Goal: Navigation & Orientation: Find specific page/section

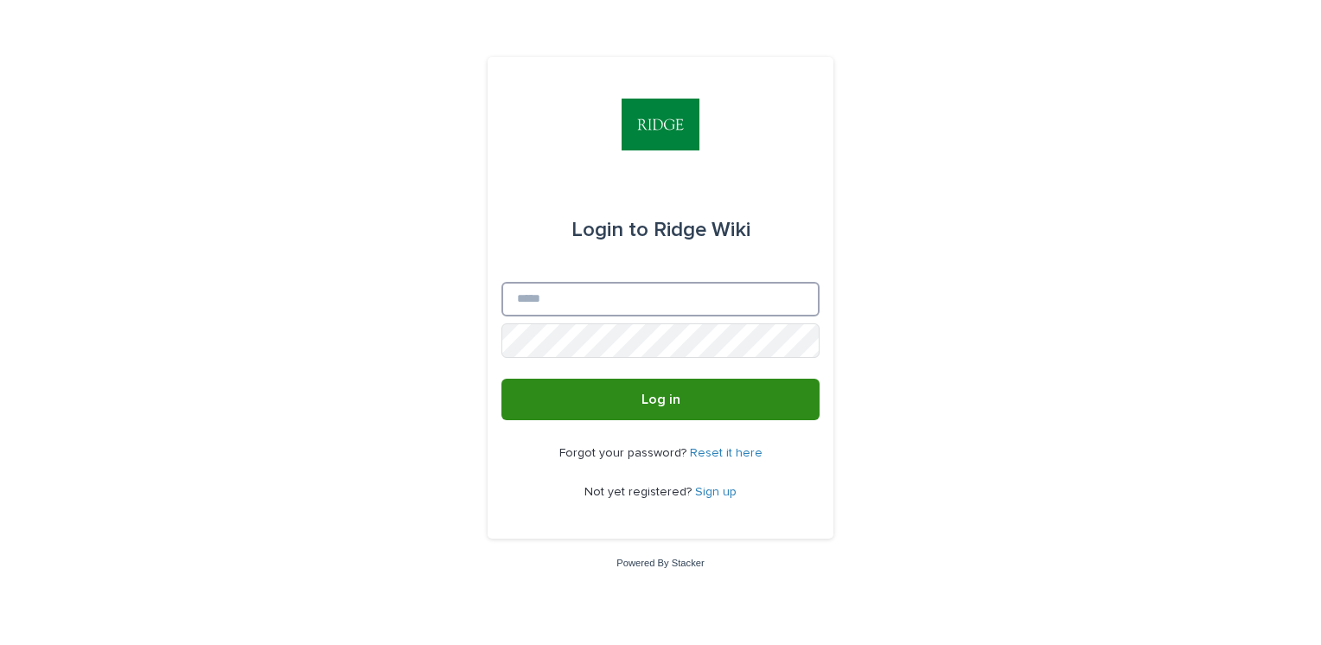
type input "**********"
click at [606, 390] on button "Log in" at bounding box center [660, 399] width 318 height 41
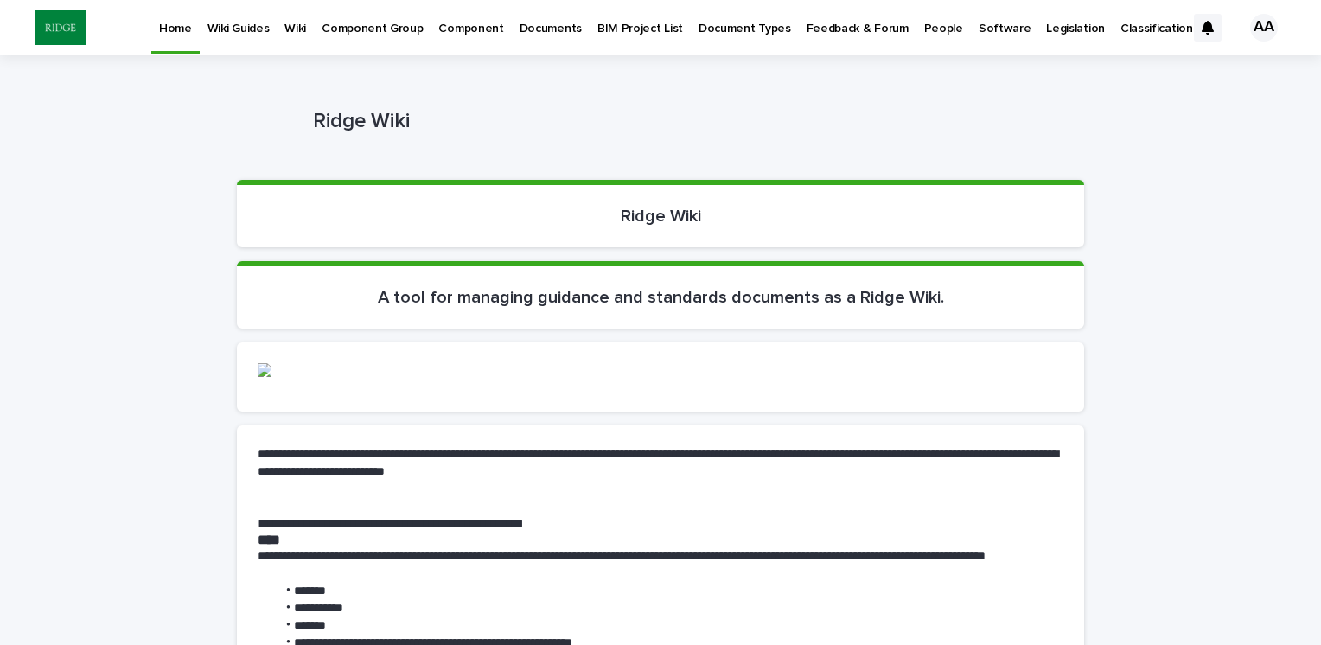
click at [519, 34] on p "Documents" at bounding box center [550, 18] width 62 height 36
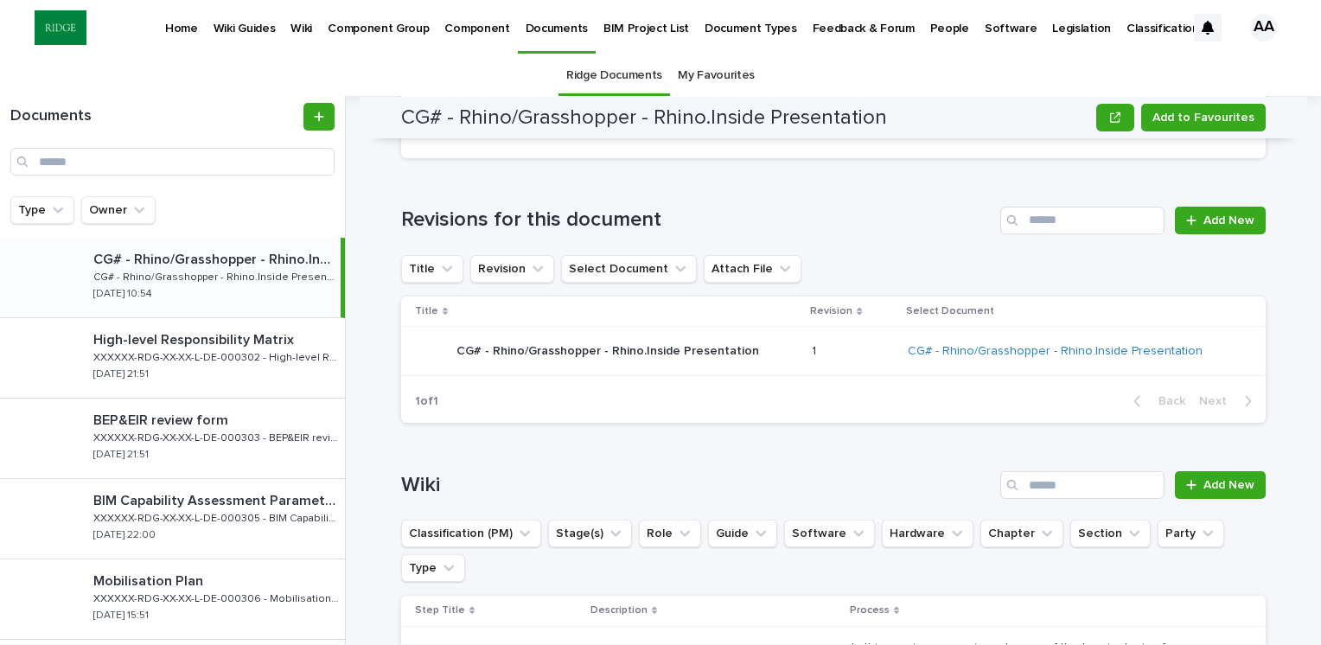
scroll to position [1293, 0]
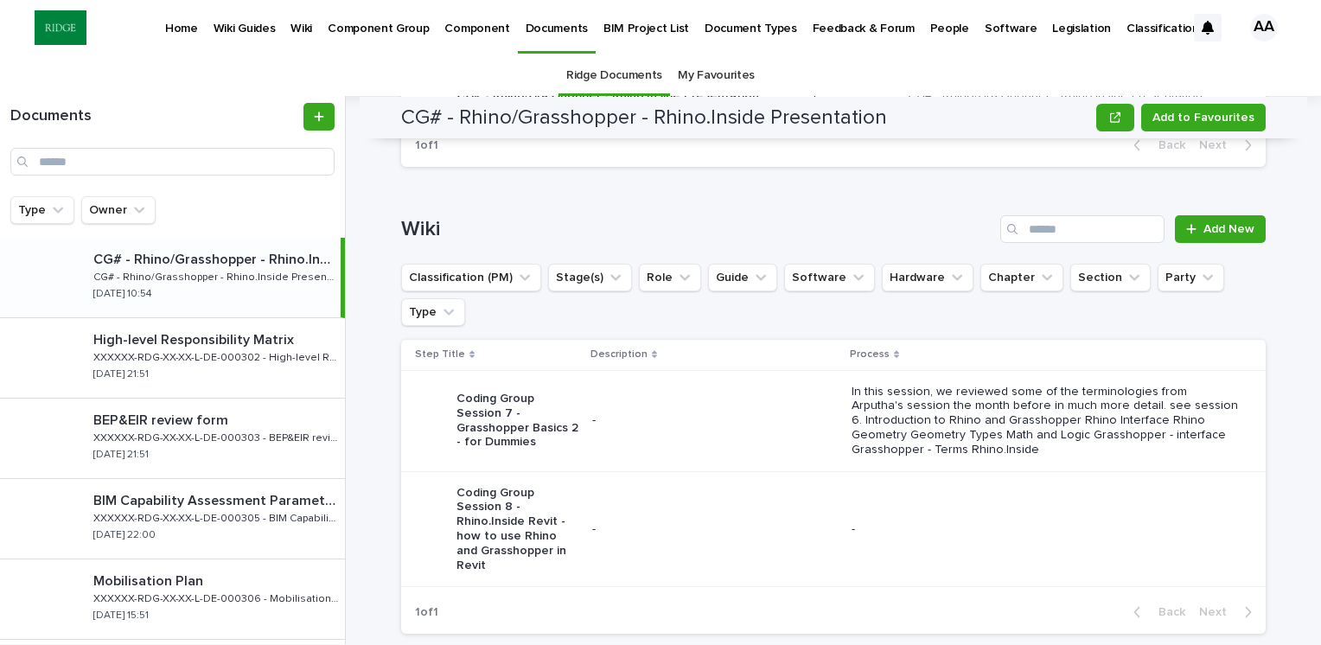
click at [984, 26] on p "Software" at bounding box center [1010, 18] width 53 height 36
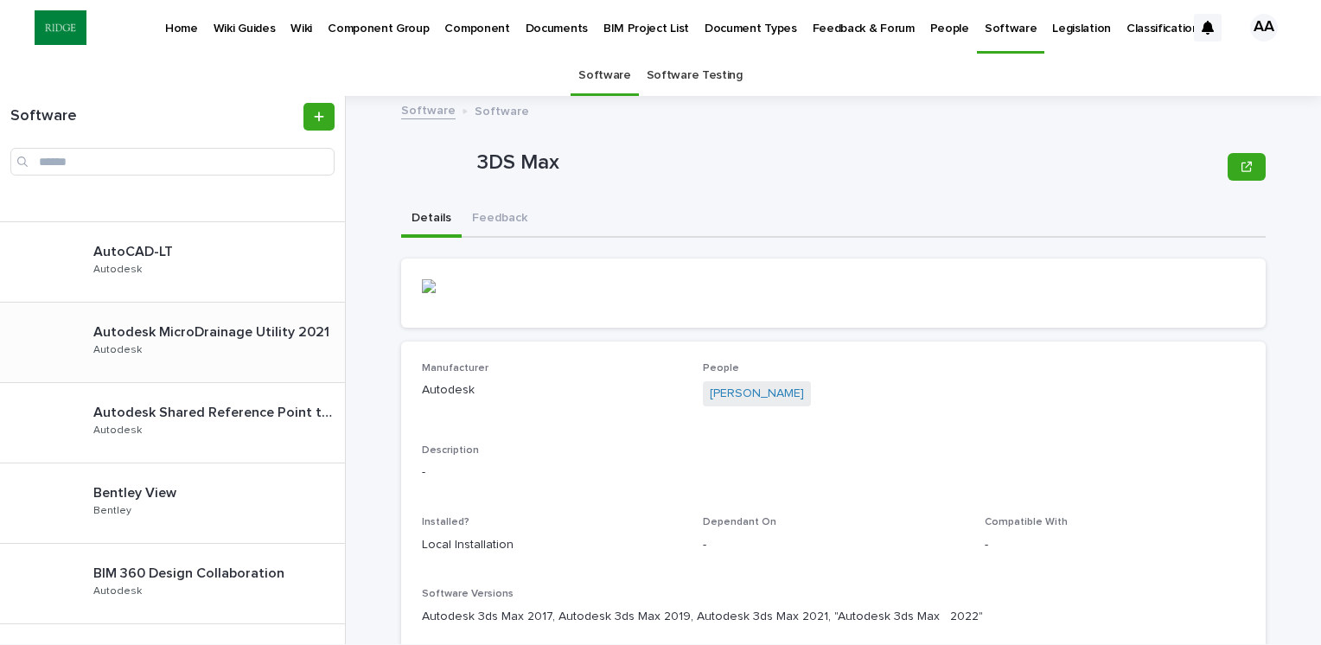
scroll to position [951, 0]
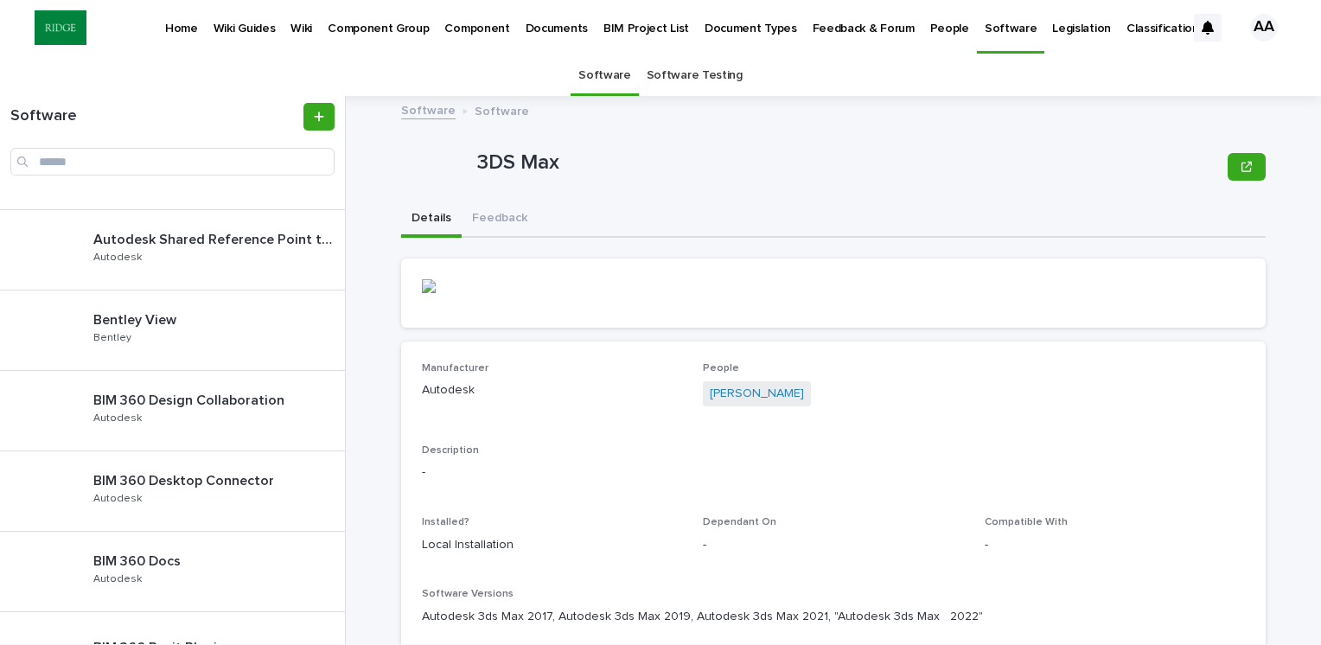
click at [704, 26] on p "Document Types" at bounding box center [750, 18] width 92 height 36
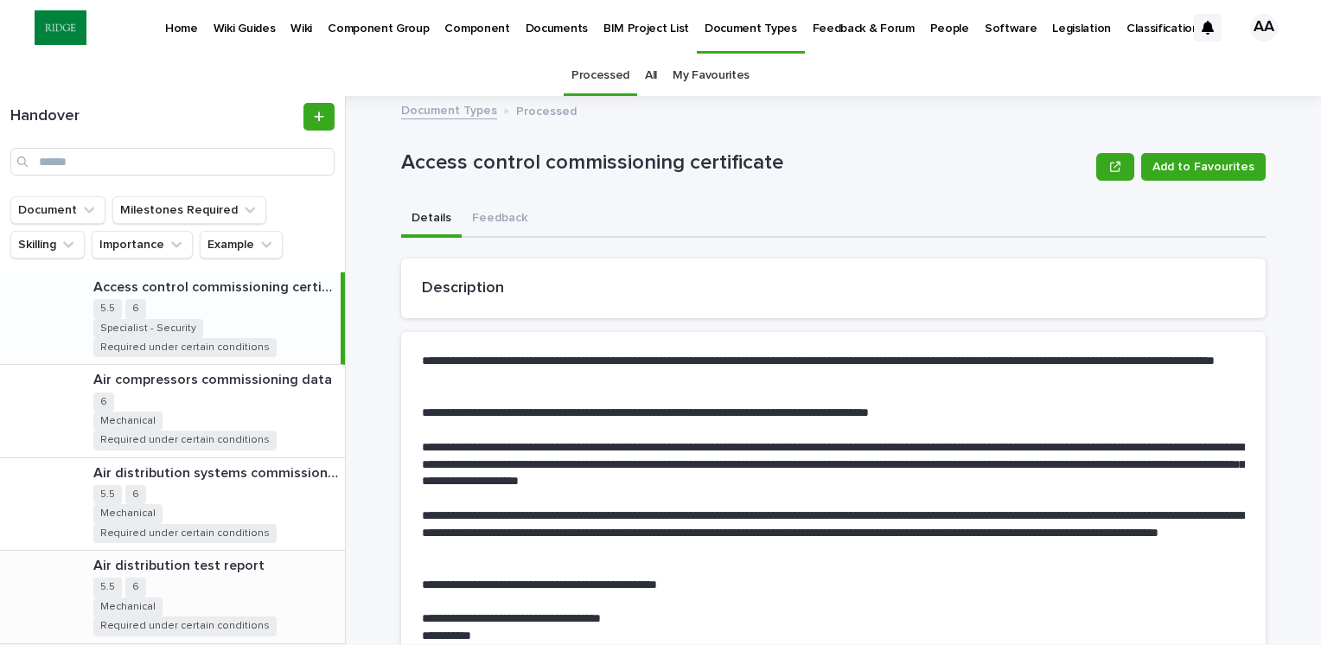
scroll to position [259, 0]
